Goal: Information Seeking & Learning: Learn about a topic

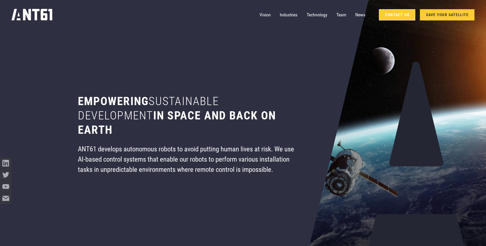
click at [403, 17] on link "Contact Us" at bounding box center [397, 14] width 36 height 11
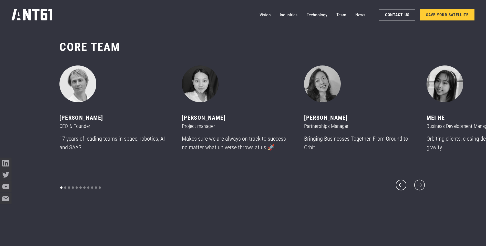
scroll to position [2971, 0]
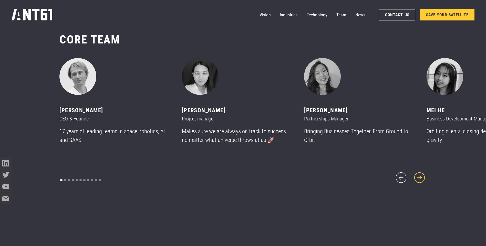
click at [420, 173] on icon "next slide" at bounding box center [420, 178] width 14 height 14
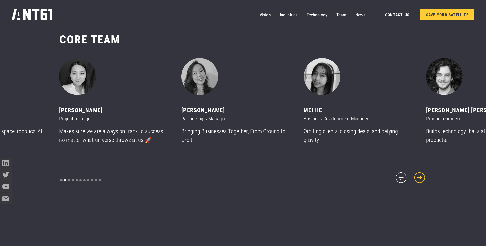
click at [420, 173] on icon "next slide" at bounding box center [420, 178] width 14 height 14
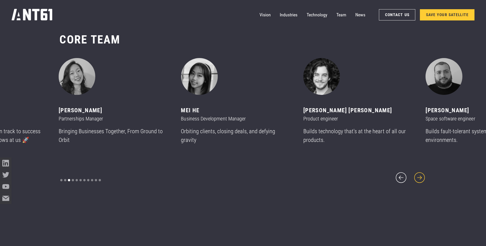
click at [420, 173] on icon "next slide" at bounding box center [420, 178] width 14 height 14
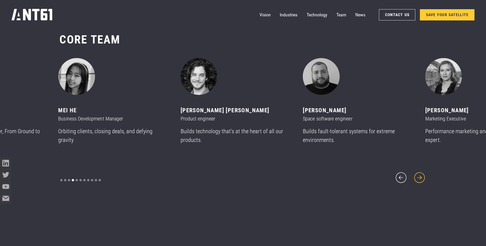
click at [420, 173] on icon "next slide" at bounding box center [420, 178] width 14 height 14
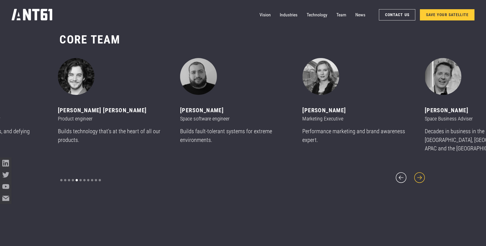
click at [420, 173] on icon "next slide" at bounding box center [420, 178] width 14 height 14
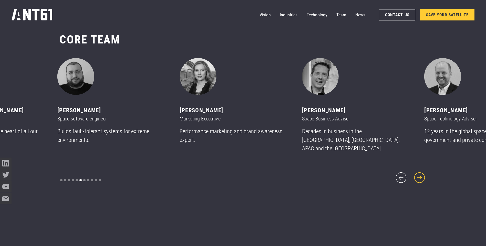
click at [420, 173] on icon "next slide" at bounding box center [420, 178] width 14 height 14
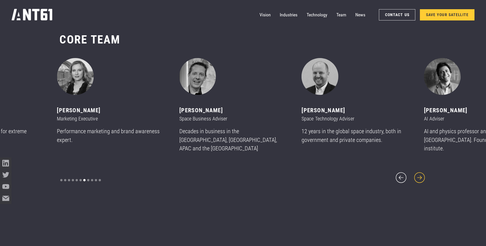
click at [420, 173] on icon "next slide" at bounding box center [420, 178] width 14 height 14
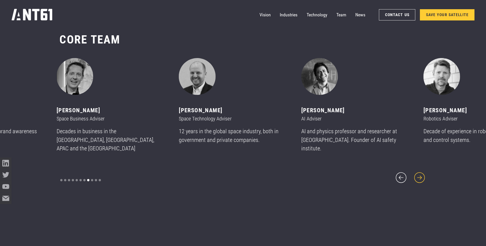
click at [420, 173] on icon "next slide" at bounding box center [420, 178] width 14 height 14
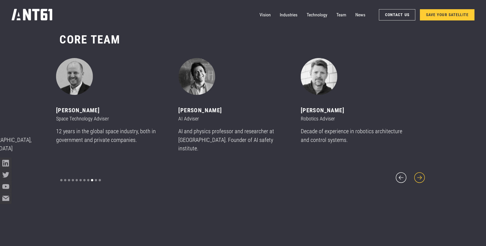
click at [420, 173] on icon "next slide" at bounding box center [420, 178] width 14 height 14
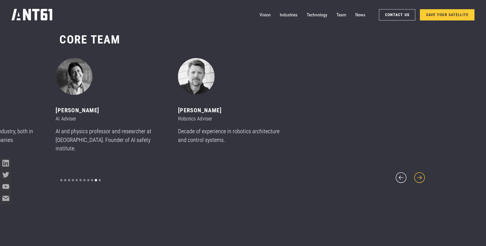
click at [420, 173] on icon "next slide" at bounding box center [420, 178] width 14 height 14
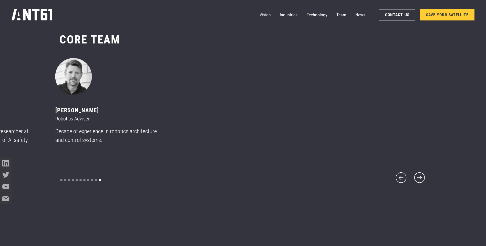
click at [267, 15] on link "Vision" at bounding box center [264, 15] width 11 height 12
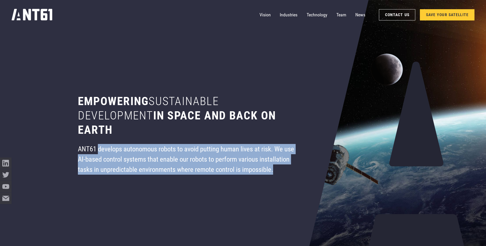
drag, startPoint x: 98, startPoint y: 149, endPoint x: 284, endPoint y: 175, distance: 188.3
click at [284, 175] on div "ANT61 develops autonomous robots to avoid putting human lives at risk. We use A…" at bounding box center [188, 159] width 221 height 31
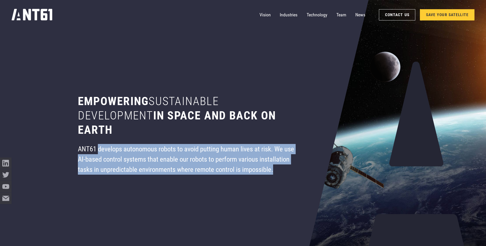
copy div "develops autonomous robots to avoid putting human lives at risk. We use AI-base…"
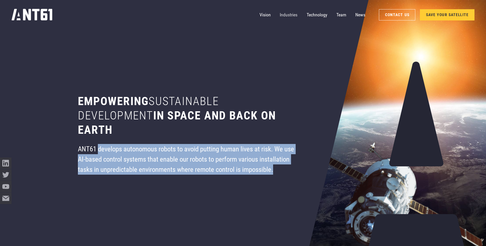
click at [291, 14] on link "Industries" at bounding box center [289, 15] width 18 height 12
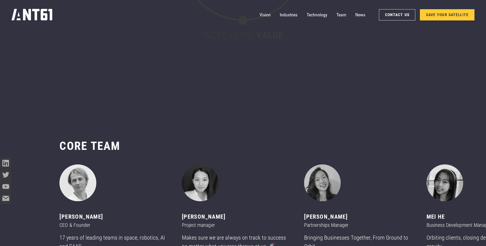
scroll to position [2839, 0]
